Goal: Find specific page/section: Find specific page/section

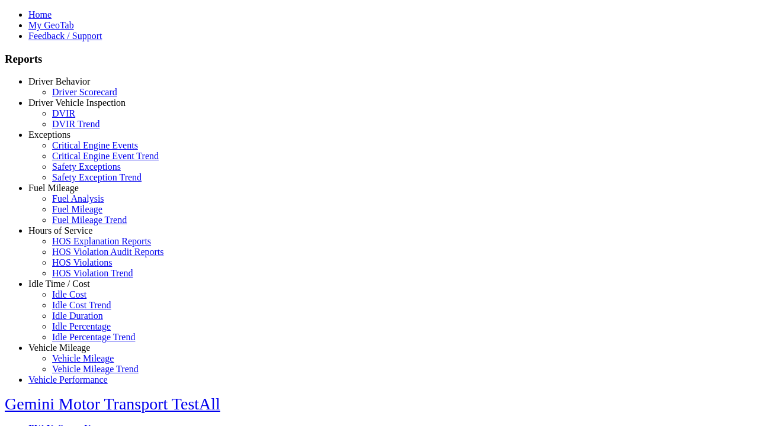
click at [68, 236] on link "Hours of Service" at bounding box center [60, 230] width 64 height 10
click at [77, 268] on link "HOS Violations" at bounding box center [82, 262] width 60 height 10
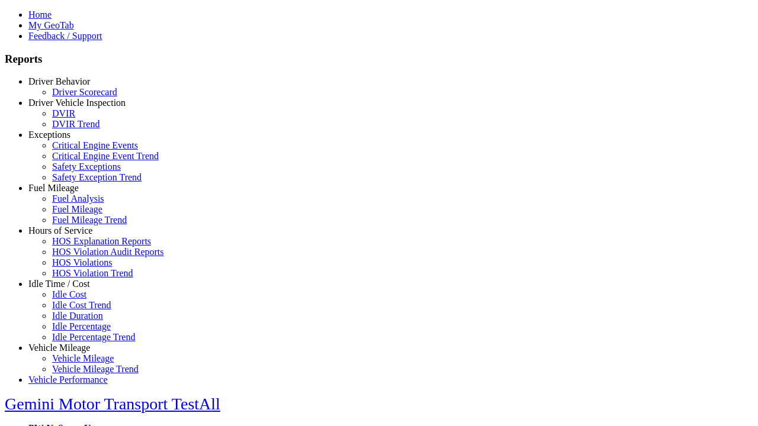
type input "**********"
